Goal: Task Accomplishment & Management: Manage account settings

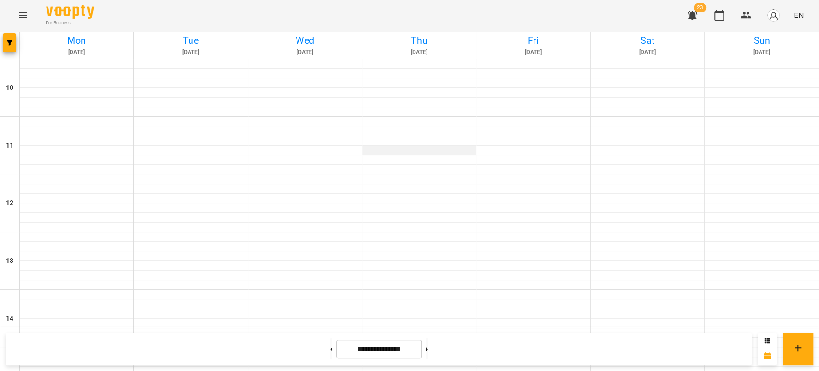
scroll to position [373, 0]
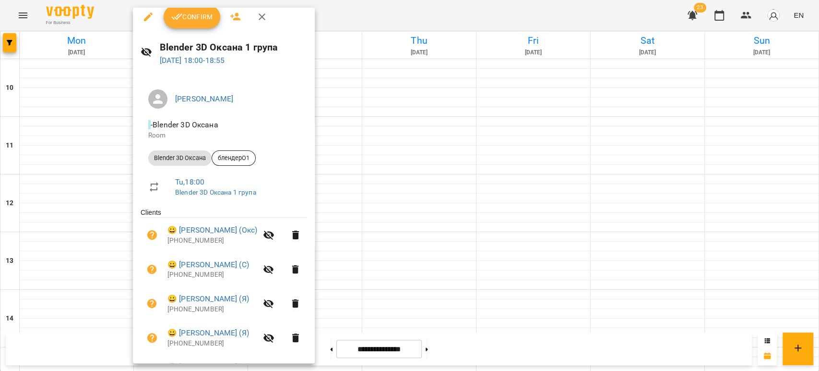
scroll to position [0, 0]
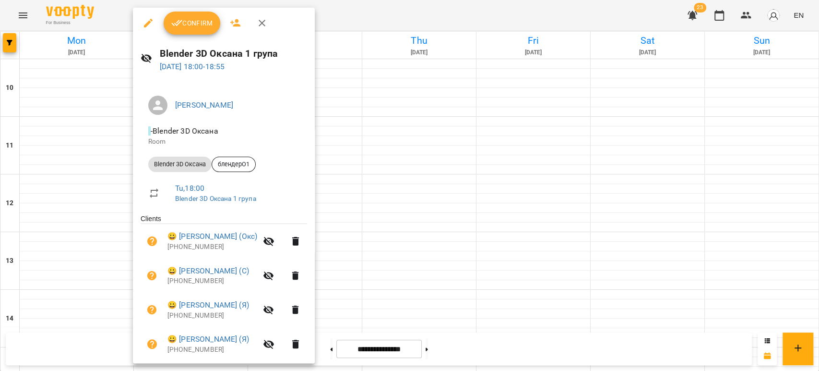
click at [190, 19] on span "Confirm" at bounding box center [191, 23] width 41 height 12
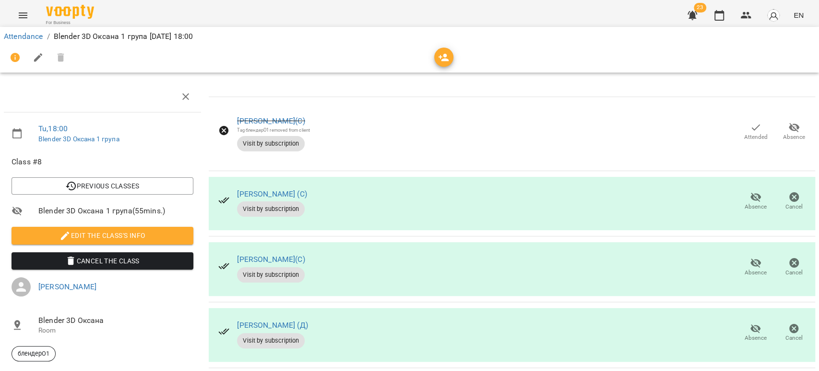
scroll to position [212, 0]
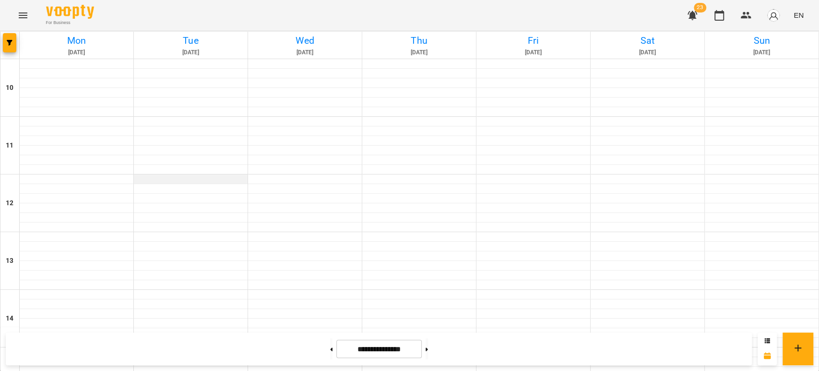
scroll to position [480, 0]
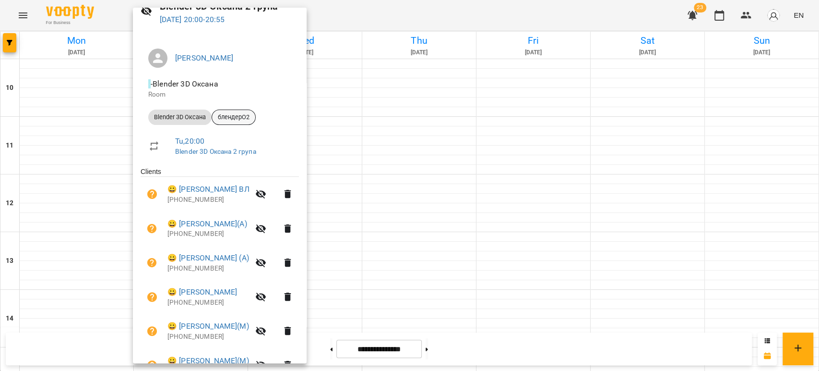
scroll to position [0, 0]
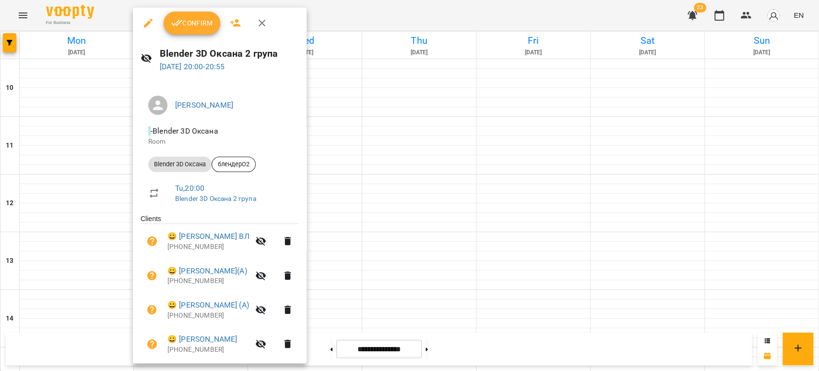
click at [195, 26] on span "Confirm" at bounding box center [191, 23] width 41 height 12
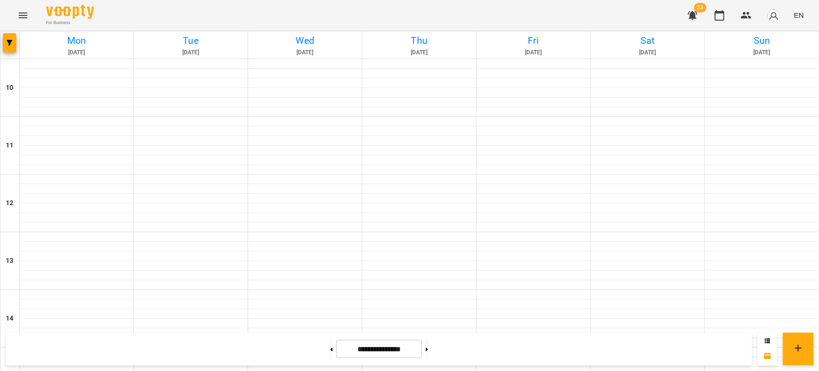
scroll to position [427, 0]
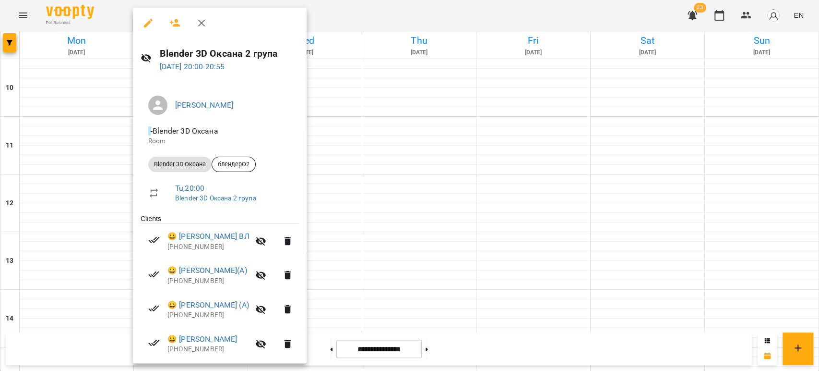
click at [66, 197] on div at bounding box center [409, 185] width 819 height 371
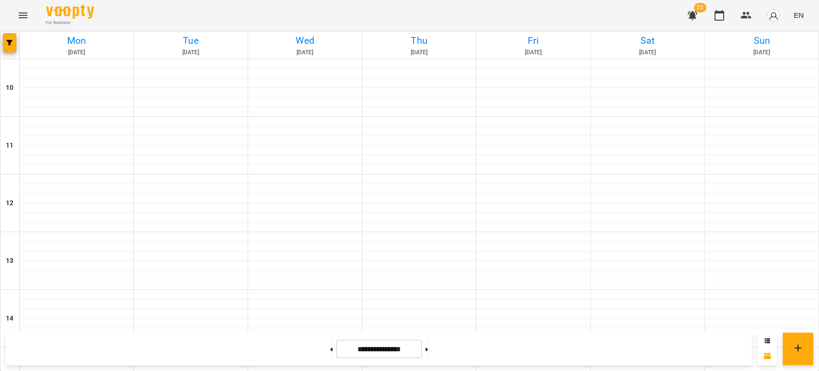
scroll to position [480, 0]
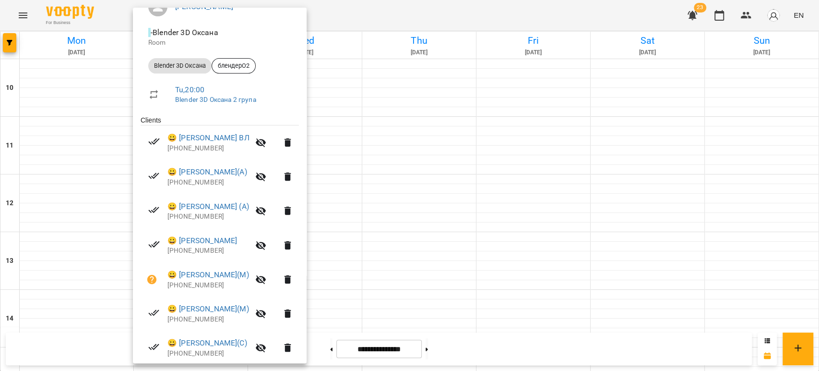
scroll to position [96, 0]
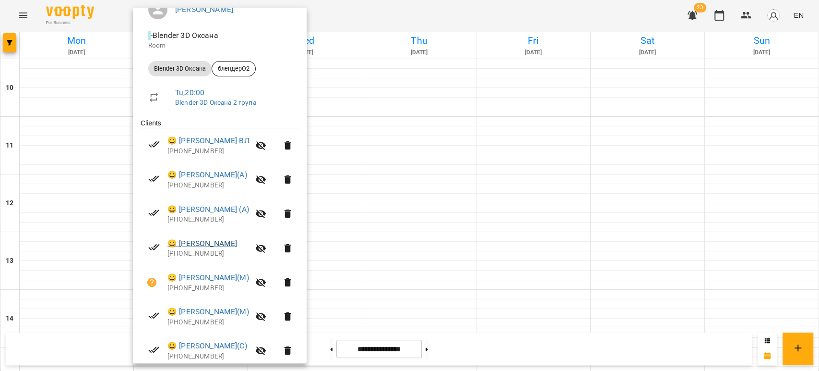
drag, startPoint x: 255, startPoint y: 244, endPoint x: 180, endPoint y: 245, distance: 74.4
click at [180, 245] on span "😀 [PERSON_NAME]" at bounding box center [209, 244] width 82 height 12
copy link "[PERSON_NAME]"
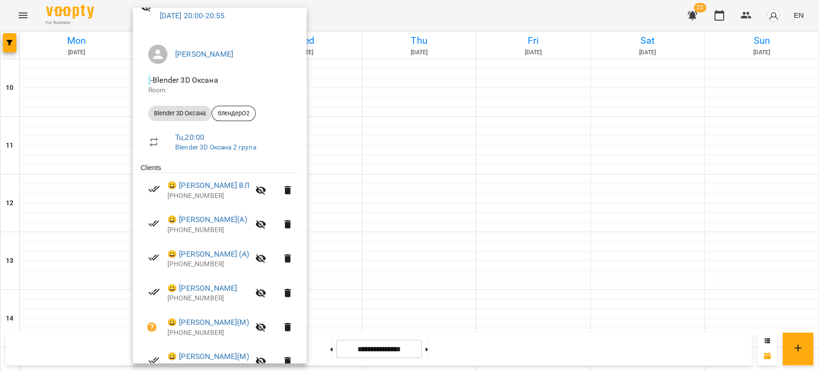
scroll to position [202, 0]
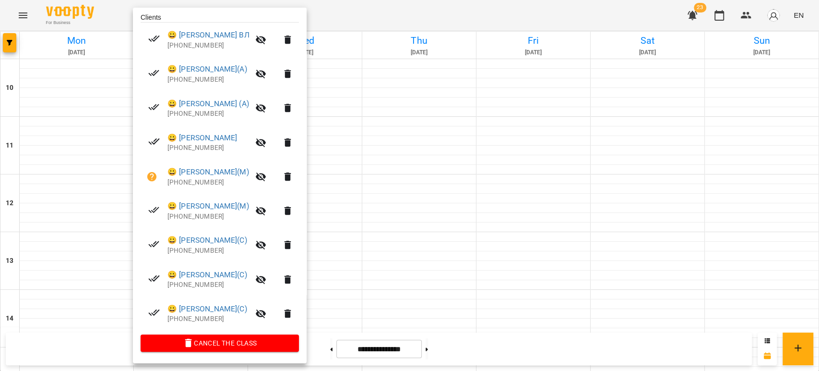
click at [97, 229] on div at bounding box center [409, 185] width 819 height 371
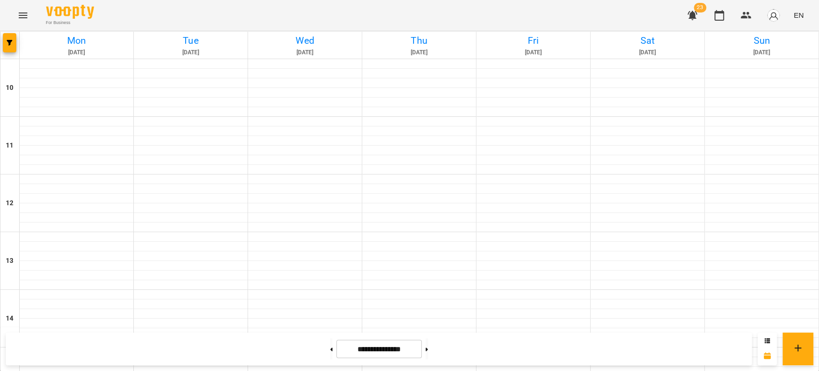
scroll to position [427, 0]
